Goal: Information Seeking & Learning: Learn about a topic

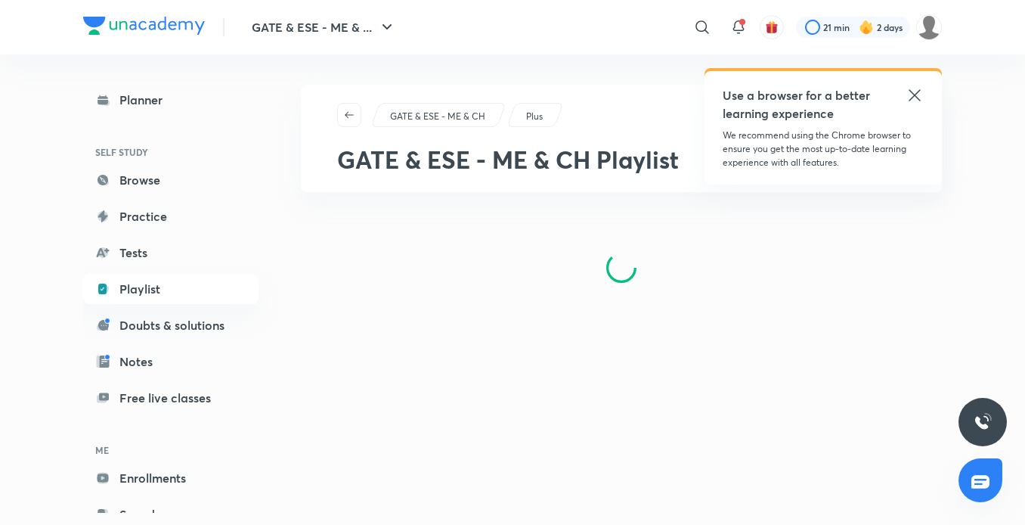
click at [921, 96] on icon at bounding box center [915, 95] width 18 height 18
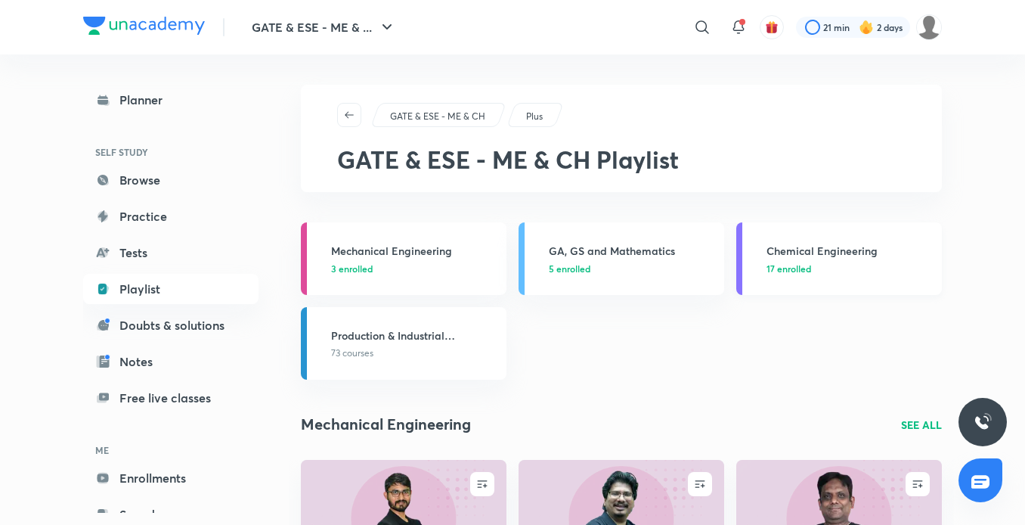
click at [822, 246] on h3 "Chemical Engineering" at bounding box center [849, 251] width 166 height 16
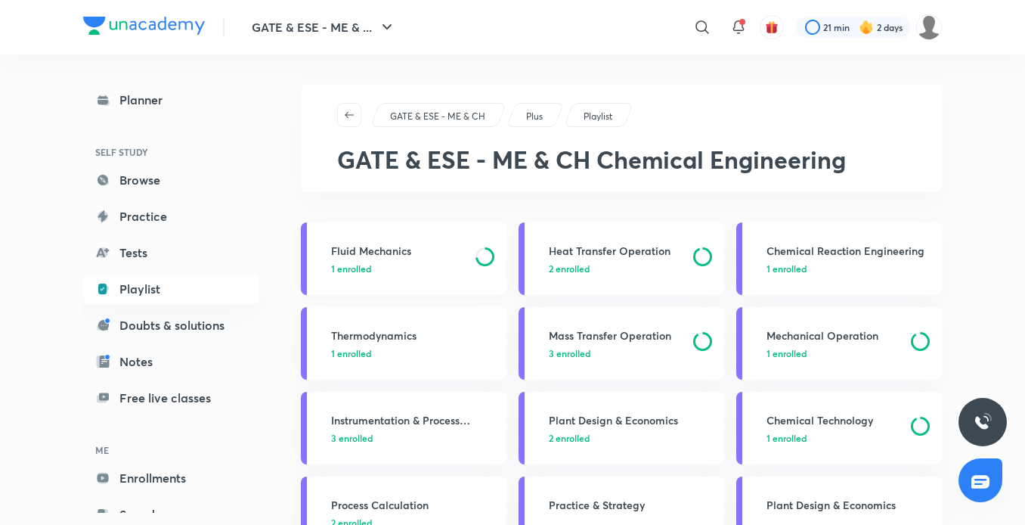
click at [426, 249] on h3 "Fluid Mechanics" at bounding box center [398, 251] width 135 height 16
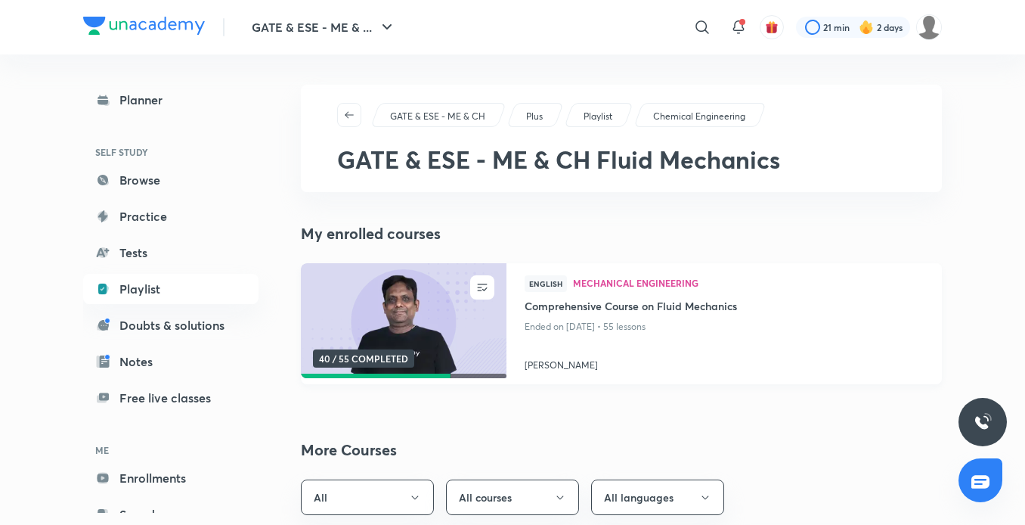
click at [422, 333] on img at bounding box center [403, 320] width 209 height 117
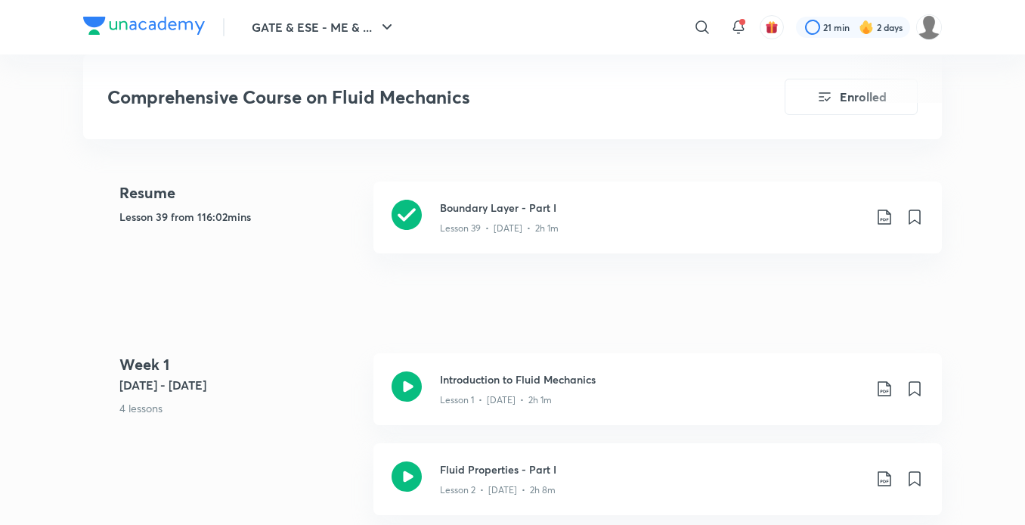
scroll to position [686, 0]
click at [547, 220] on div "Lesson 39 • [DATE] • 2h 1m" at bounding box center [651, 227] width 423 height 20
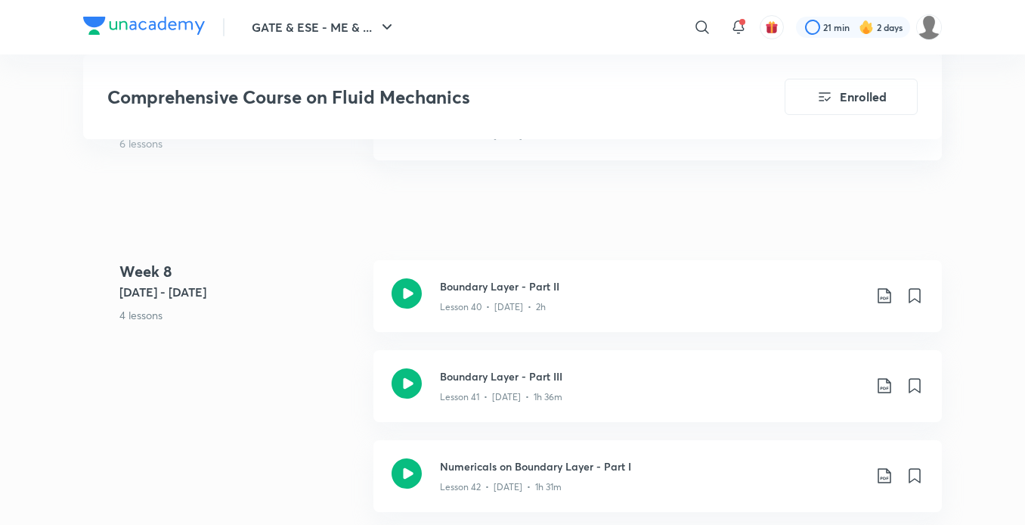
scroll to position [4876, 0]
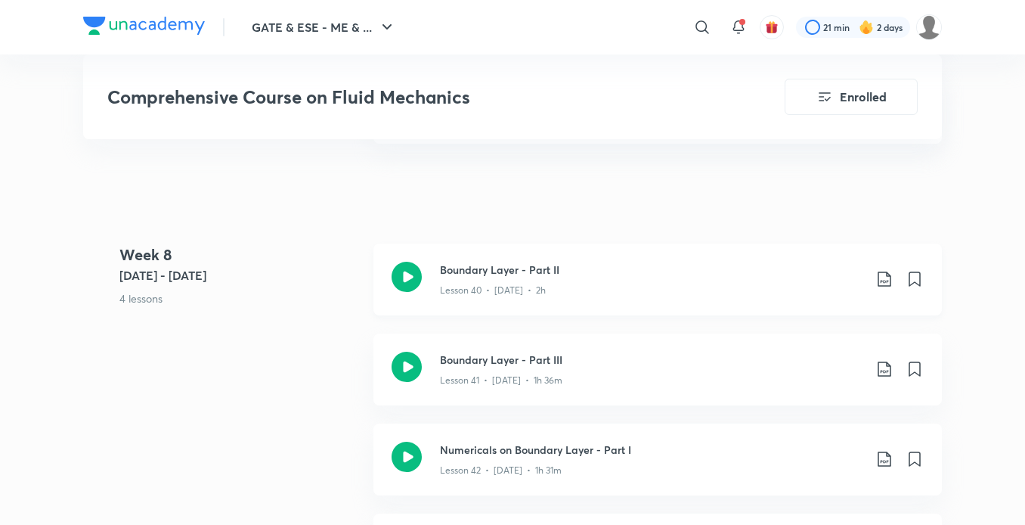
click at [526, 276] on h3 "Boundary Layer - Part II" at bounding box center [651, 270] width 423 height 16
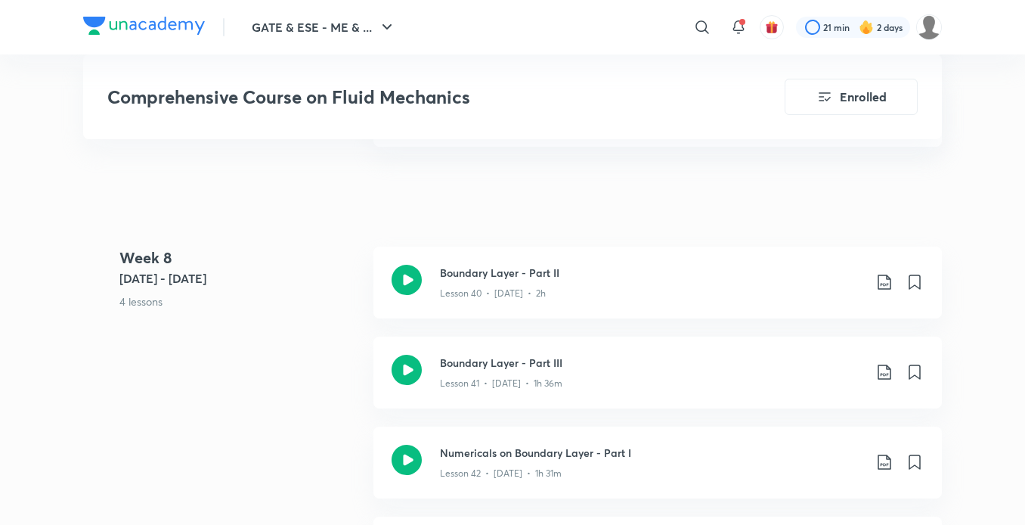
scroll to position [4872, 0]
